Goal: Navigation & Orientation: Find specific page/section

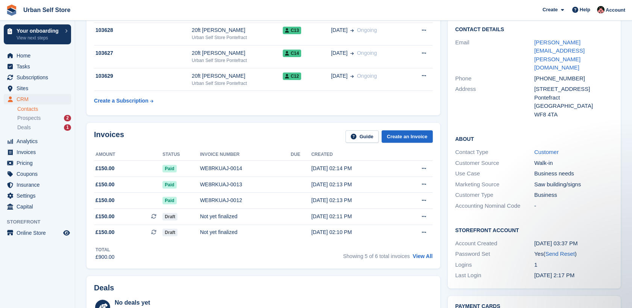
scroll to position [35, 0]
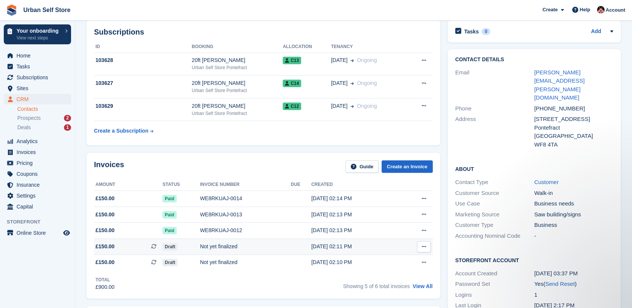
click at [263, 247] on div "Not yet finalized" at bounding box center [245, 247] width 91 height 8
click at [155, 263] on icon at bounding box center [153, 262] width 5 height 5
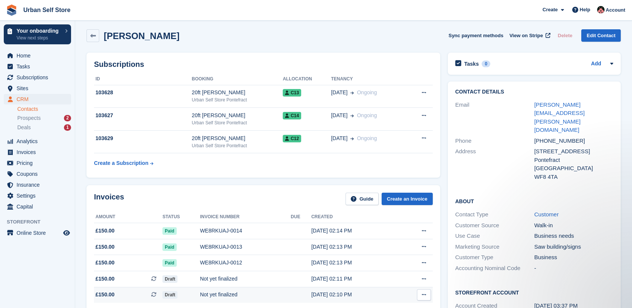
scroll to position [3, 0]
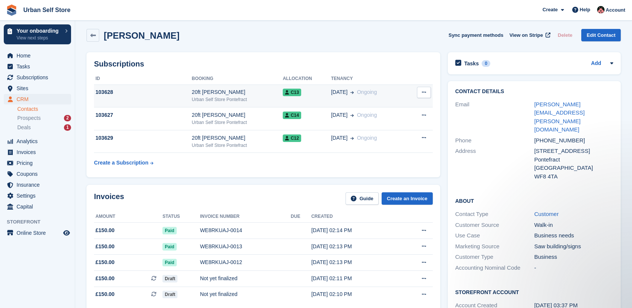
click at [161, 94] on div "103628" at bounding box center [143, 92] width 98 height 8
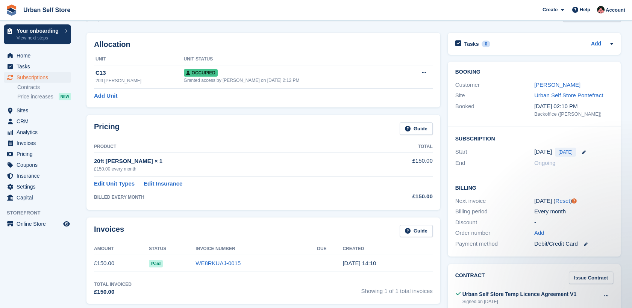
scroll to position [22, 0]
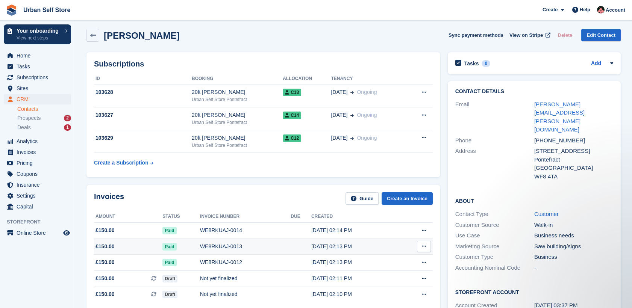
click at [132, 253] on td "£150.00" at bounding box center [128, 247] width 68 height 16
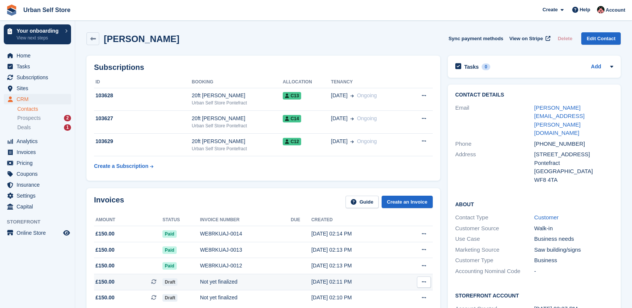
scroll to position [3, 0]
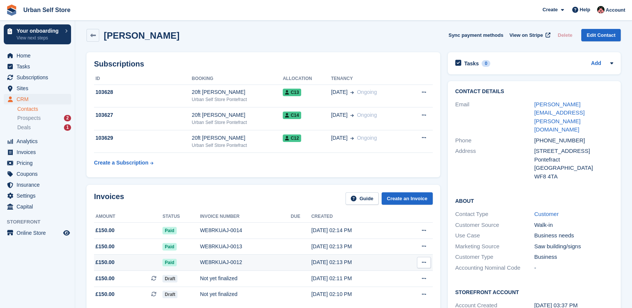
click at [132, 266] on td "£150.00" at bounding box center [128, 263] width 68 height 16
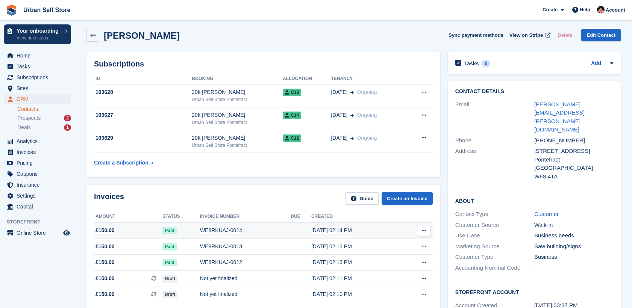
scroll to position [90, 0]
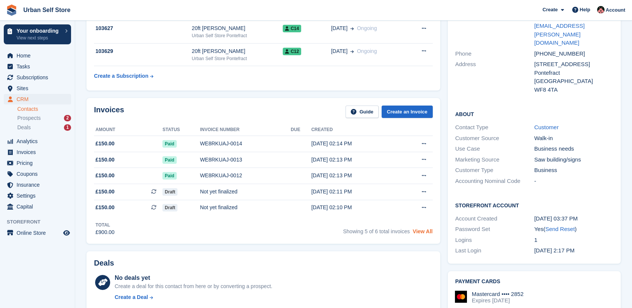
click at [430, 231] on link "View All" at bounding box center [423, 232] width 20 height 6
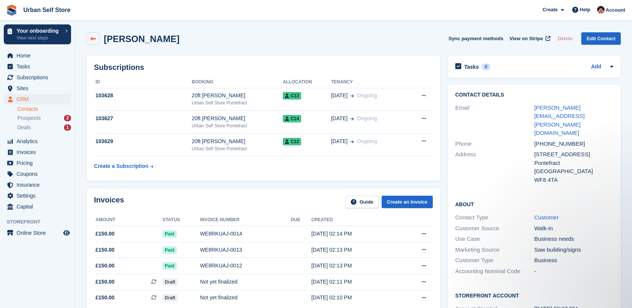
click at [97, 41] on link at bounding box center [93, 38] width 13 height 13
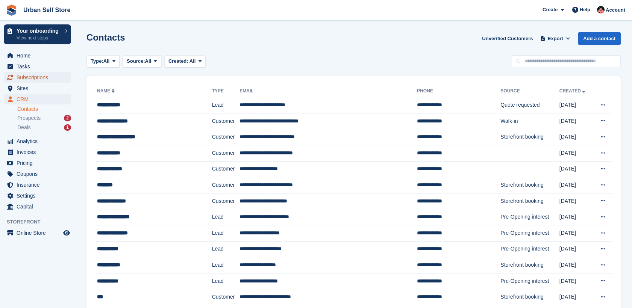
click at [35, 81] on span "Subscriptions" at bounding box center [39, 77] width 45 height 11
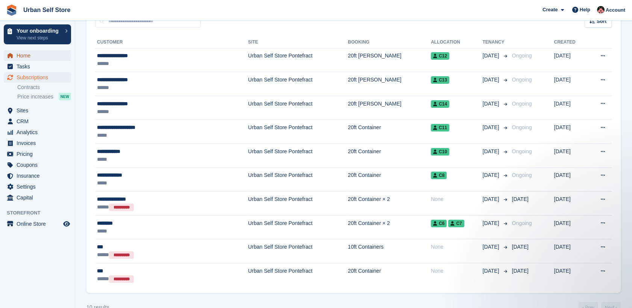
click at [43, 52] on span "Home" at bounding box center [39, 55] width 45 height 11
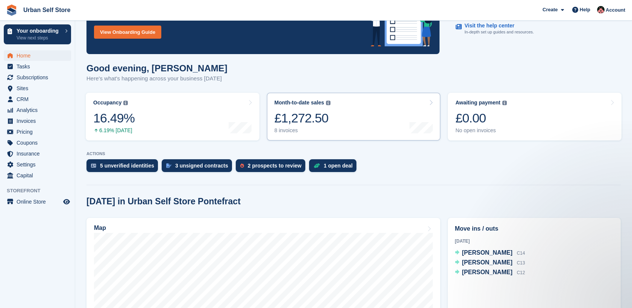
click at [384, 118] on link "Month-to-date sales The sum of all finalised invoices generated this month to d…" at bounding box center [354, 117] width 174 height 48
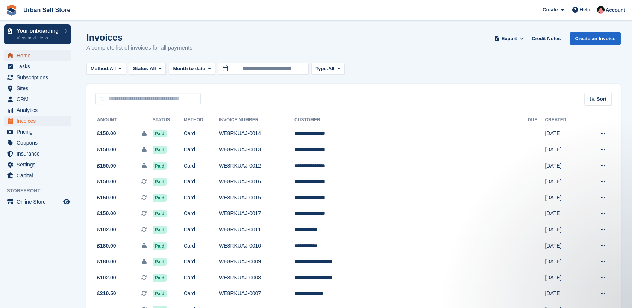
click at [39, 58] on span "Home" at bounding box center [39, 55] width 45 height 11
